Goal: Transaction & Acquisition: Purchase product/service

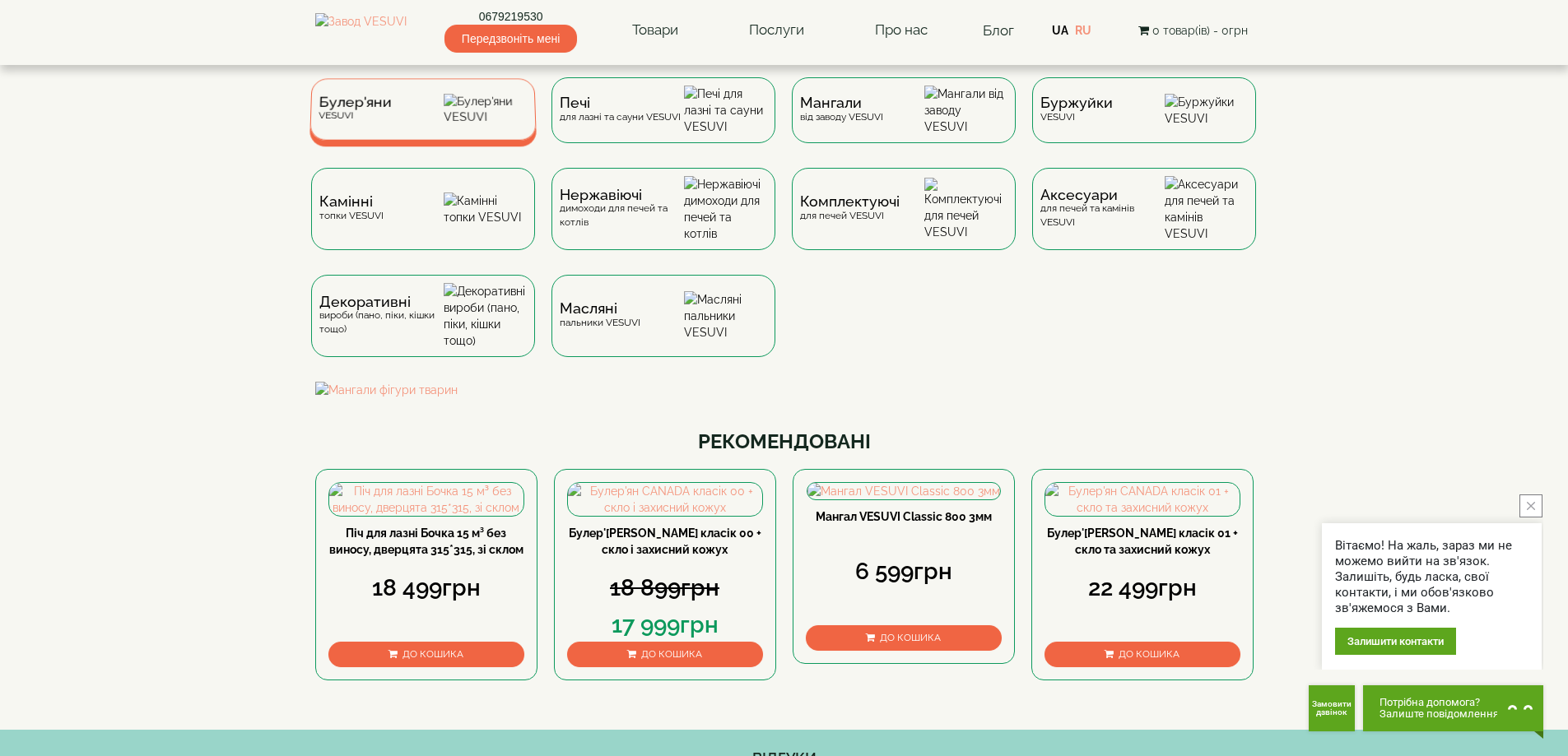
click at [382, 122] on div "Булер'яни VESUVI" at bounding box center [354, 109] width 73 height 25
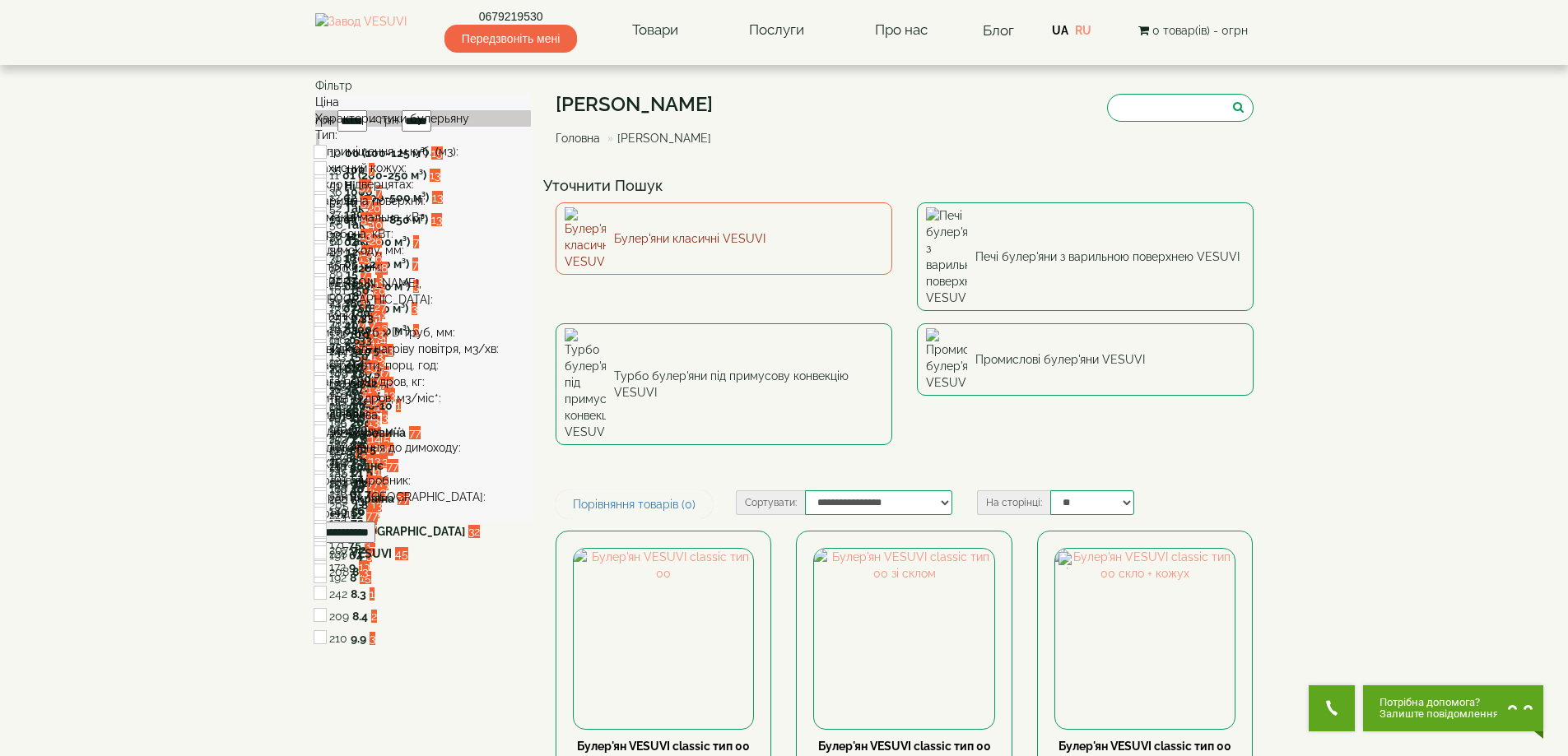
click at [662, 224] on link "Булер'яни класичні VESUVI" at bounding box center [724, 238] width 337 height 72
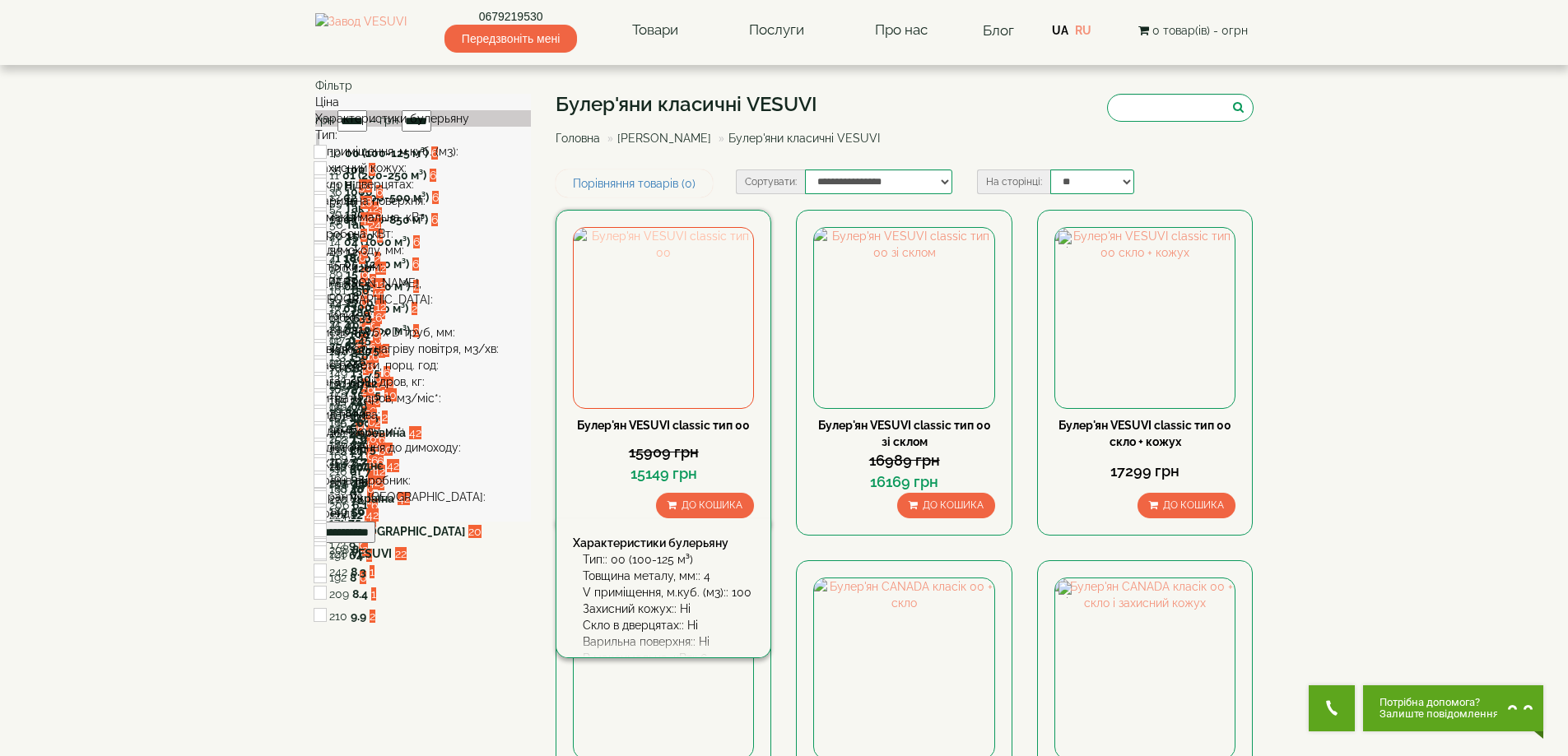
click at [669, 279] on img at bounding box center [663, 317] width 180 height 180
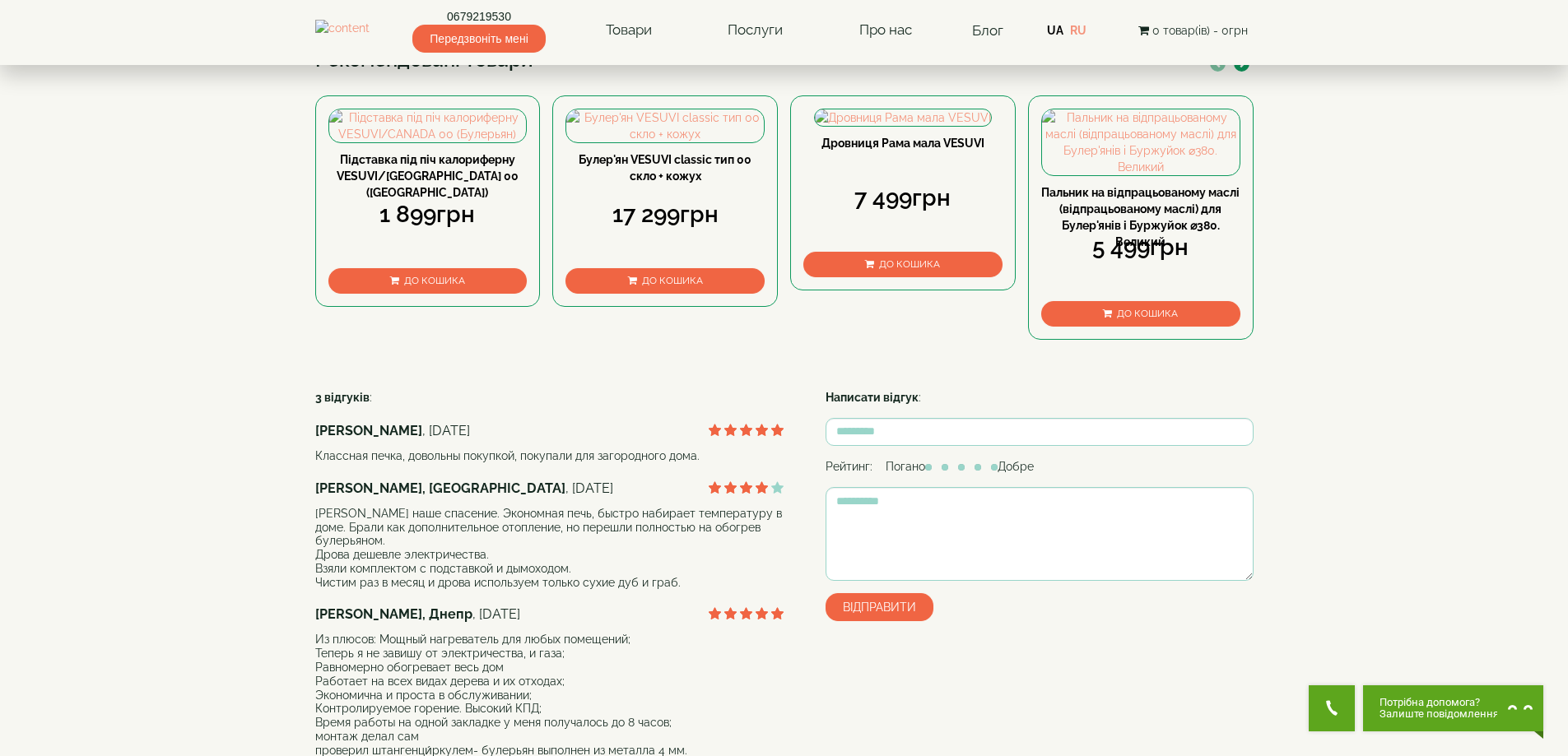
scroll to position [576, 0]
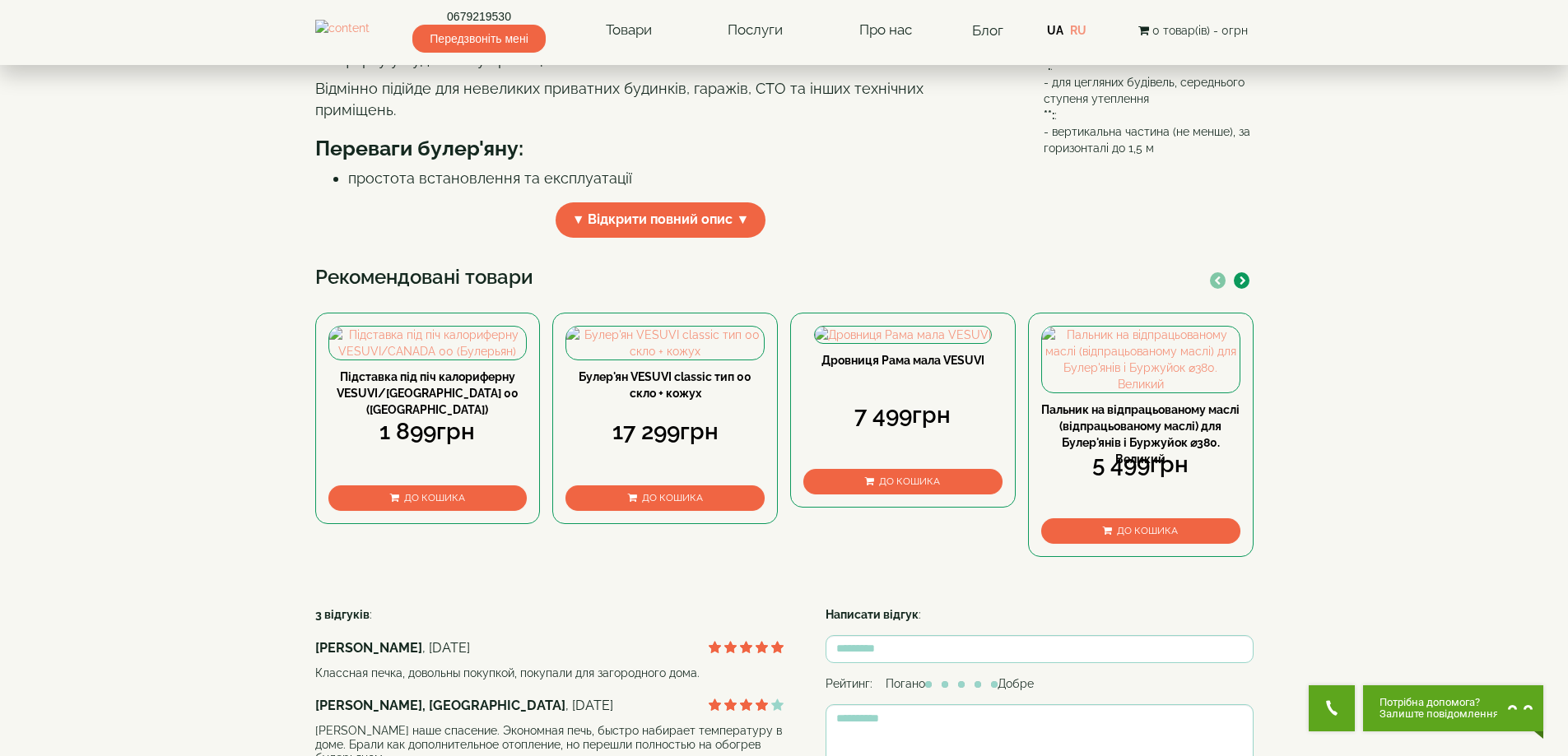
click at [668, 238] on span "▼ Відкрити повний опис ▼" at bounding box center [661, 220] width 211 height 35
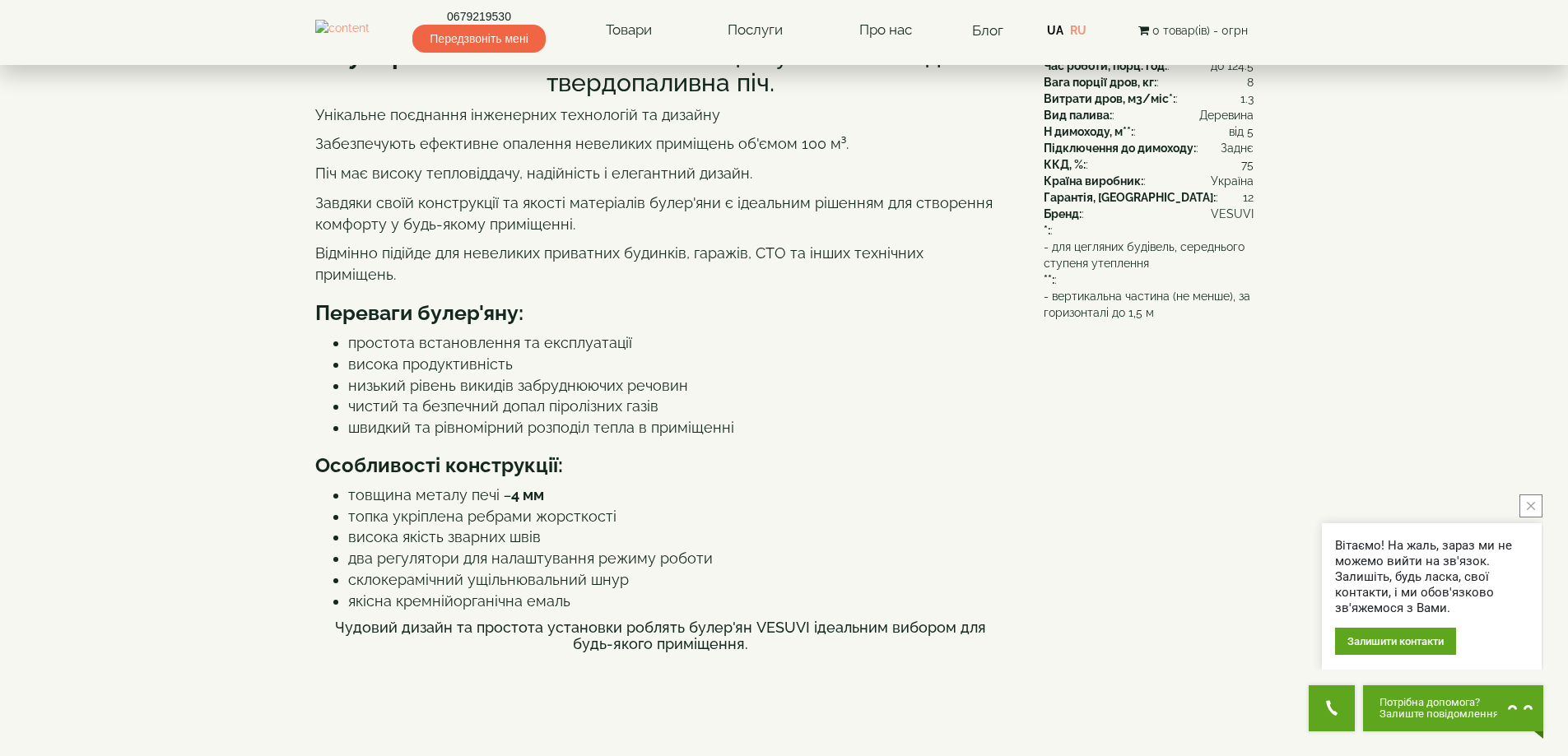
scroll to position [82, 0]
